Goal: Find specific page/section: Find specific page/section

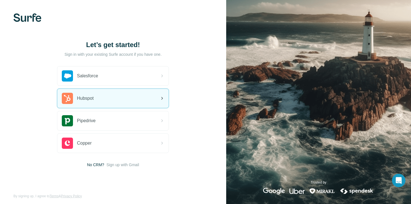
click at [132, 94] on div "Hubspot" at bounding box center [112, 98] width 111 height 19
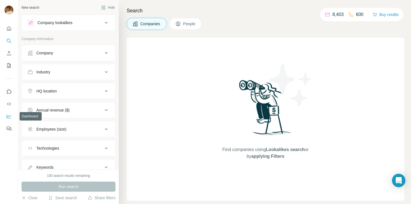
click at [10, 117] on icon "Dashboard" at bounding box center [9, 116] width 6 height 6
click at [296, 31] on div "Search Companies People Find companies using Lookalikes search or by applying F…" at bounding box center [265, 102] width 292 height 204
